Goal: Check status: Check status

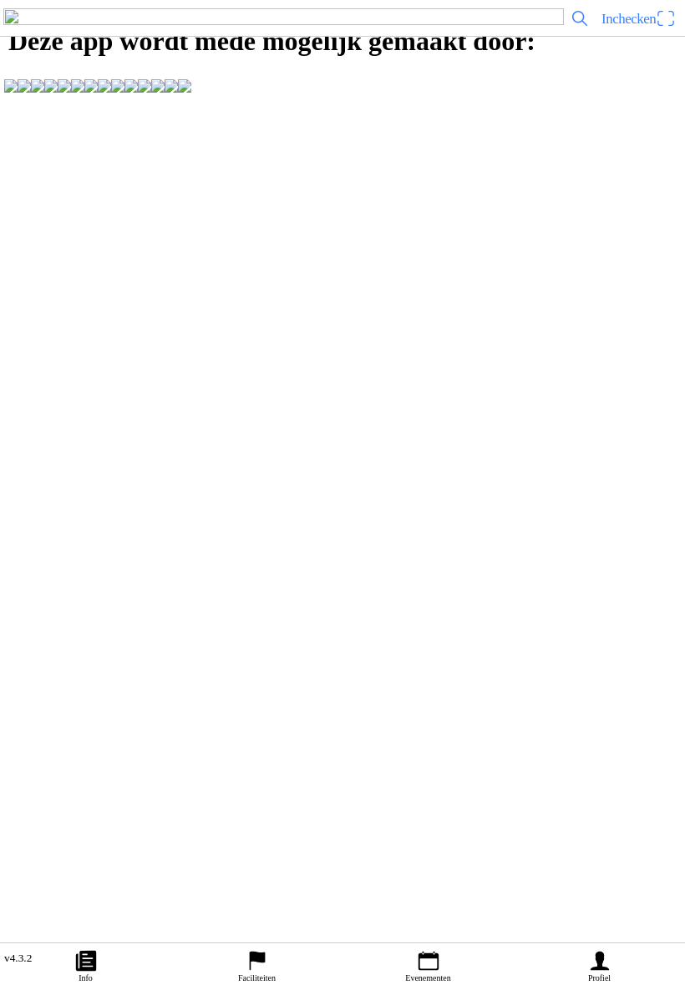
click at [607, 949] on icon "person" at bounding box center [599, 961] width 25 height 25
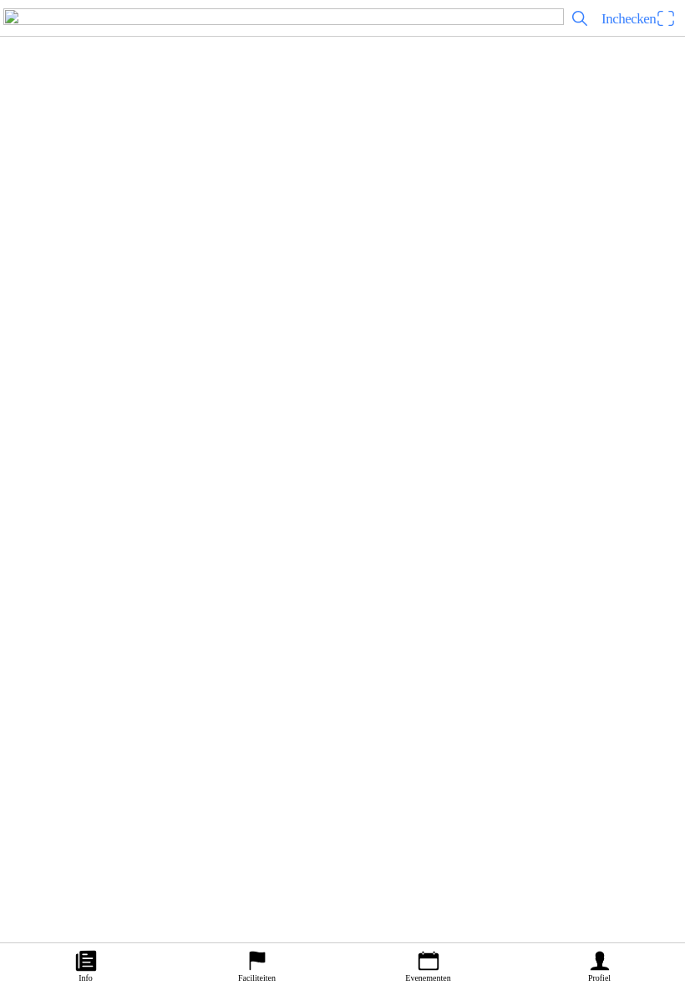
click at [173, 205] on ion-label "Faciliteiten" at bounding box center [333, 197] width 641 height 17
click at [0, 0] on slot "Twents Zitmaaierteam" at bounding box center [0, 0] width 0 height 0
click at [0, 0] on slot "Evenementen" at bounding box center [0, 0] width 0 height 0
click at [214, 752] on h2 "Hossen en Crossen ZITMAAIERRACE" at bounding box center [363, 741] width 581 height 22
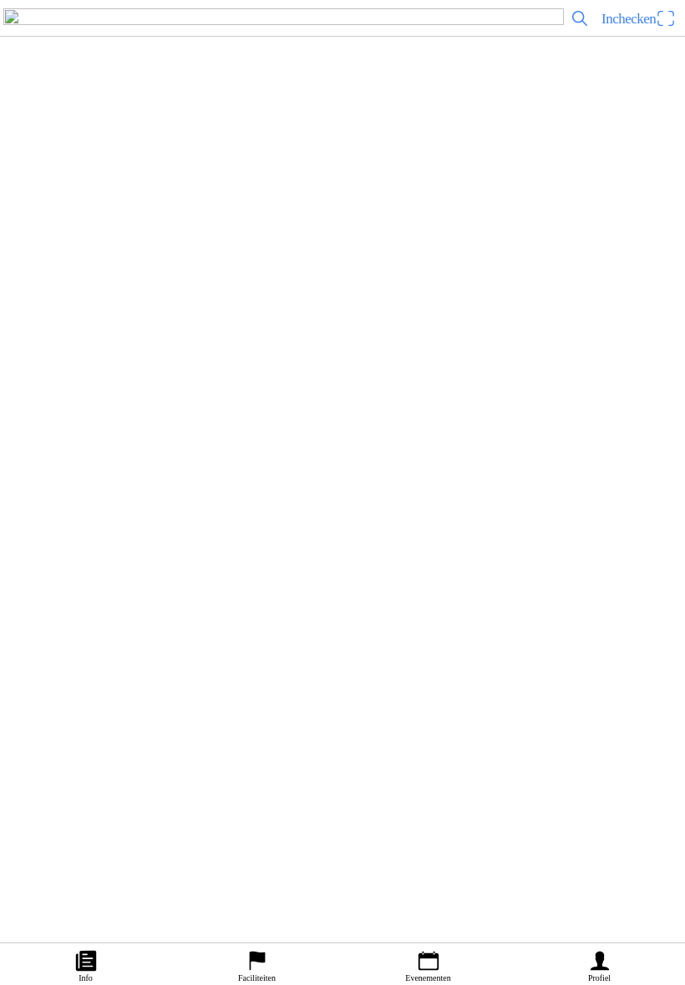
click at [514, 477] on button "Inschrijvingen" at bounding box center [509, 467] width 350 height 20
click at [79, 415] on h3 "[EMAIL_ADDRESS][PERSON_NAME][DOMAIN_NAME]" at bounding box center [333, 408] width 641 height 13
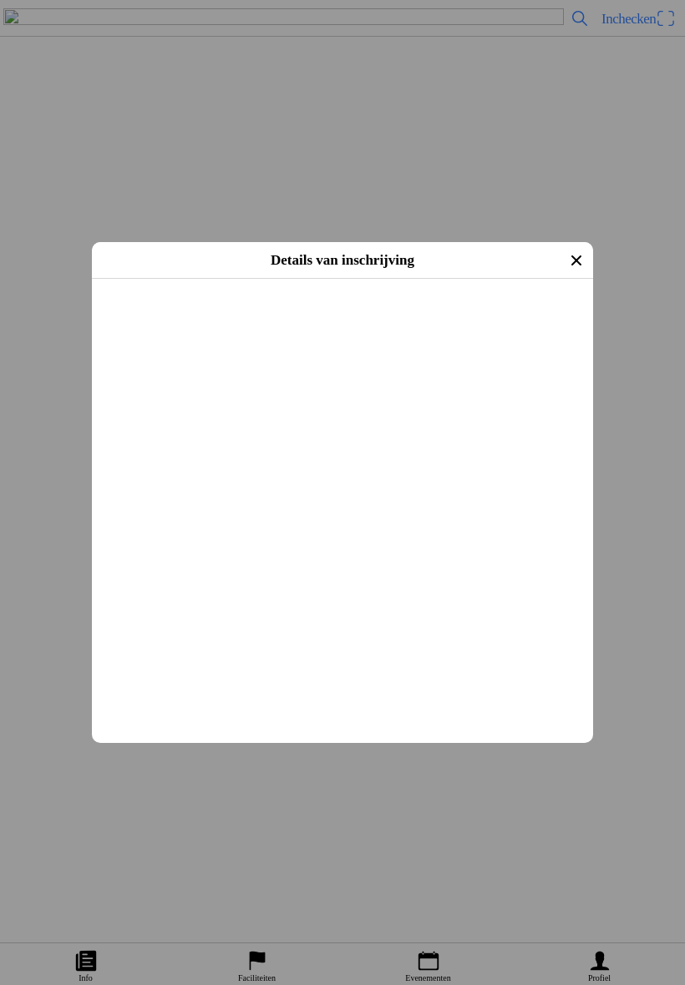
scroll to position [243, 0]
click at [575, 248] on icon "close" at bounding box center [576, 260] width 27 height 27
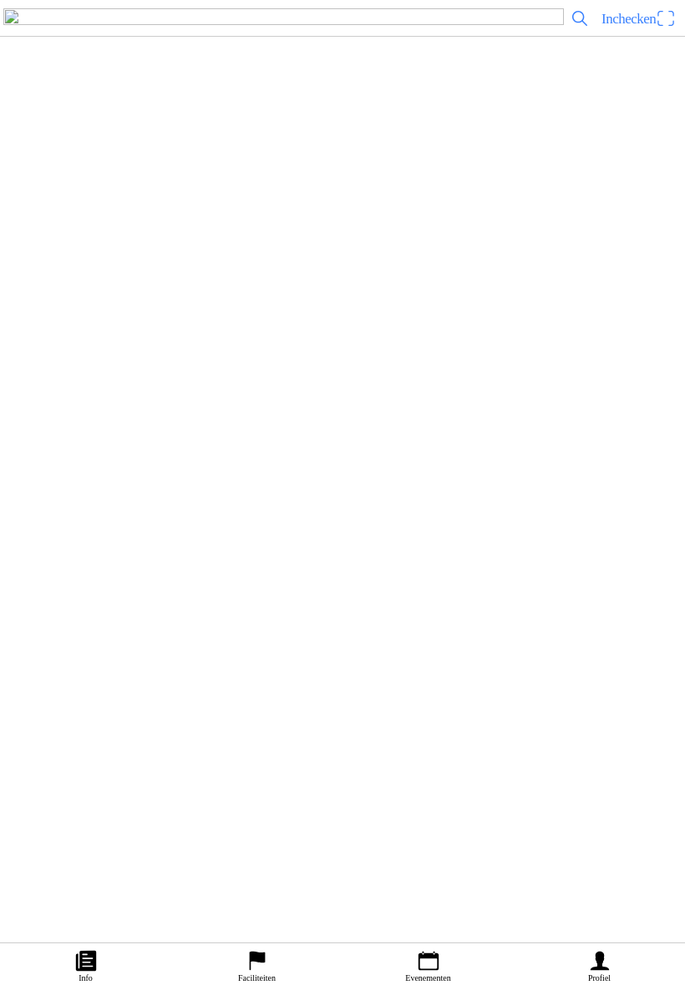
click at [600, 952] on icon "person" at bounding box center [599, 961] width 18 height 19
click at [147, 205] on ion-label "Faciliteiten" at bounding box center [333, 197] width 641 height 17
click at [211, 75] on div "Twents Zitmaaierteam" at bounding box center [367, 60] width 588 height 49
click at [0, 0] on slot "Evenementen" at bounding box center [0, 0] width 0 height 0
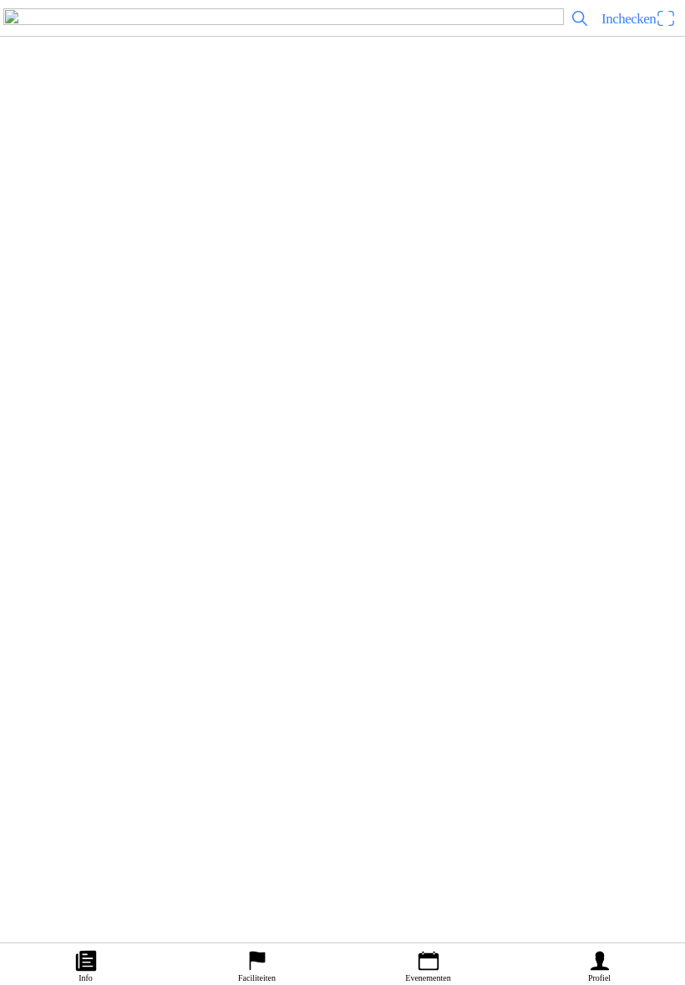
click at [316, 661] on h2 "Demo-zitmaaierrace Fuel Power Festival TZUM" at bounding box center [363, 650] width 581 height 22
click at [504, 491] on ion-label "Inschrijvingen" at bounding box center [509, 482] width 63 height 18
click at [101, 312] on h3 "[EMAIL_ADDRESS][PERSON_NAME][DOMAIN_NAME]" at bounding box center [333, 305] width 641 height 13
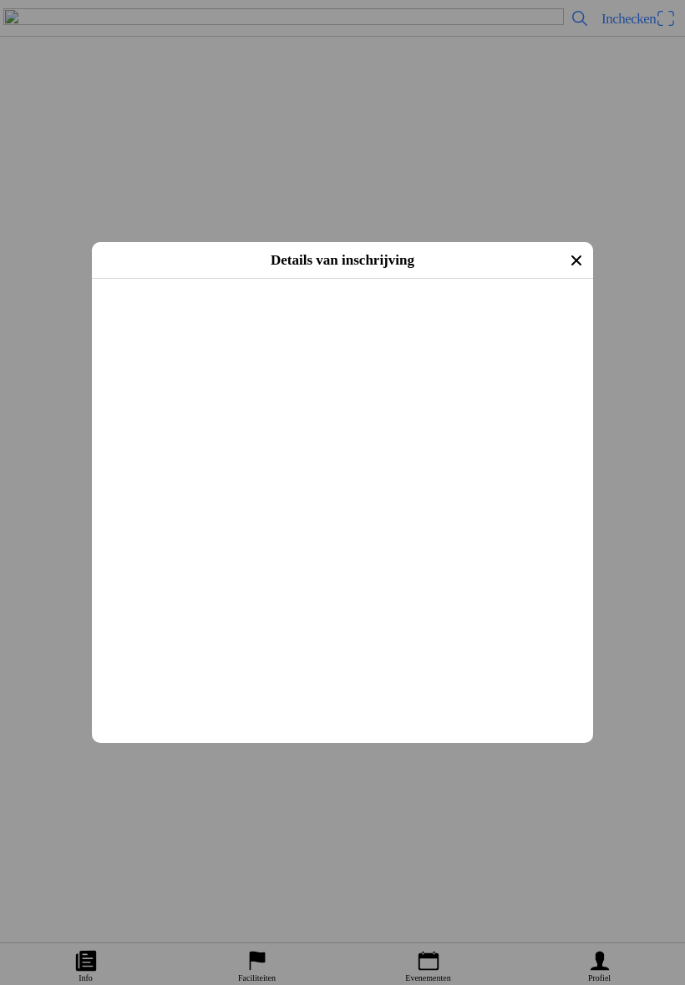
scroll to position [149, 0]
